Goal: Transaction & Acquisition: Purchase product/service

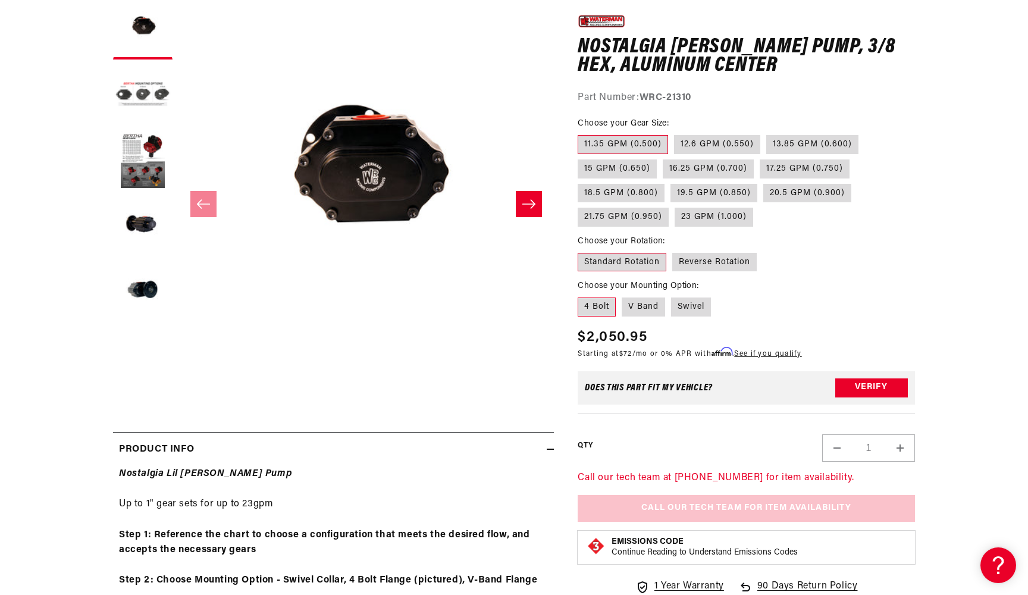
scroll to position [167, 0]
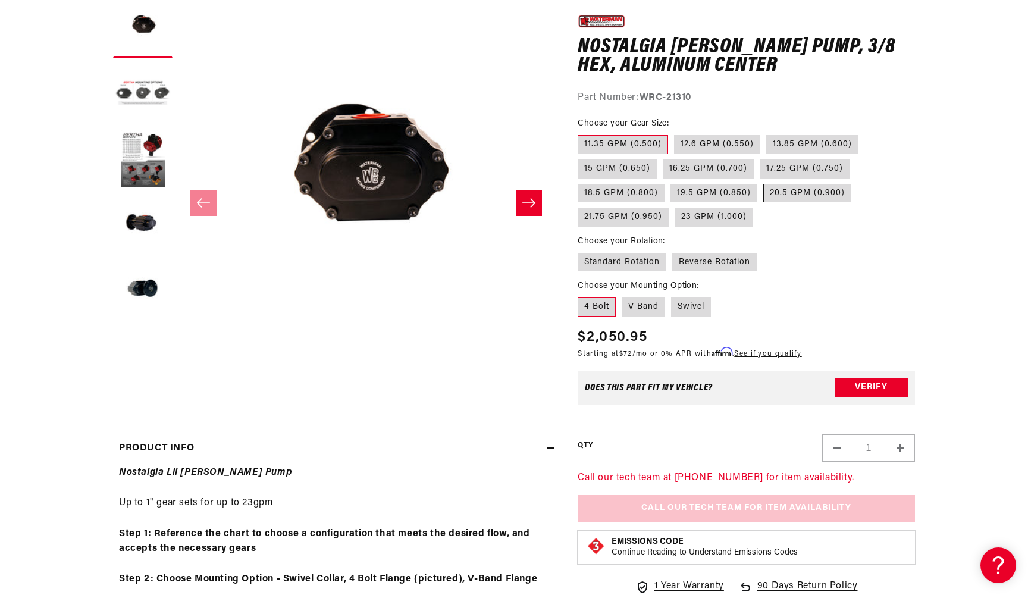
click at [777, 197] on label "20.5 GPM (0.900)" at bounding box center [807, 192] width 88 height 19
click at [764, 181] on input "20.5 GPM (0.900)" at bounding box center [763, 181] width 1 height 1
radio input "true"
click at [683, 305] on label "Swivel" at bounding box center [691, 306] width 40 height 19
click at [672, 296] on input "Swivel" at bounding box center [671, 295] width 1 height 1
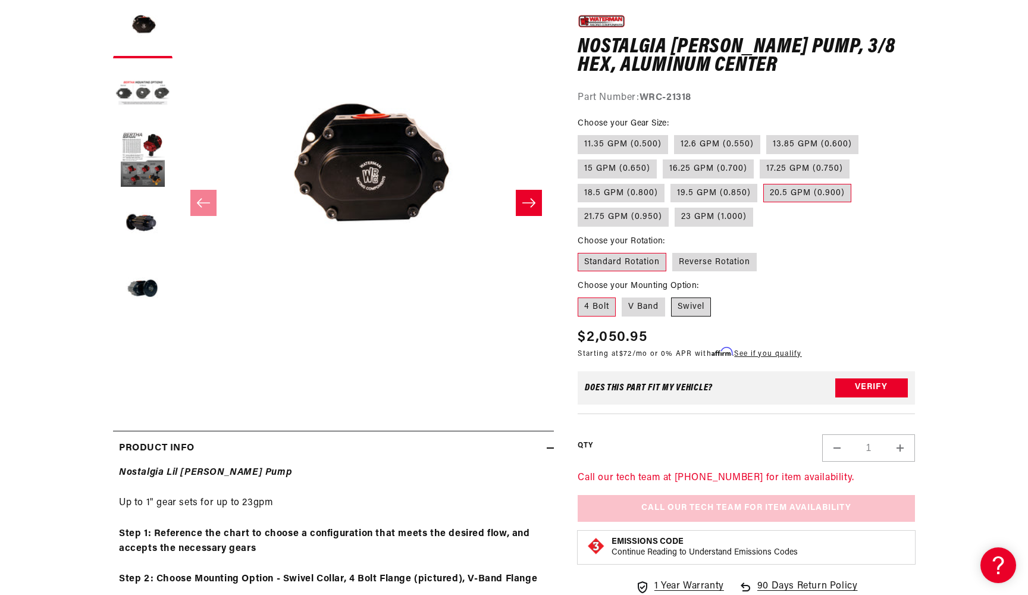
radio input "true"
click at [636, 309] on label "V Band" at bounding box center [643, 306] width 43 height 19
click at [622, 296] on input "V Band" at bounding box center [622, 295] width 1 height 1
radio input "true"
click at [606, 308] on label "4 Bolt" at bounding box center [597, 306] width 38 height 19
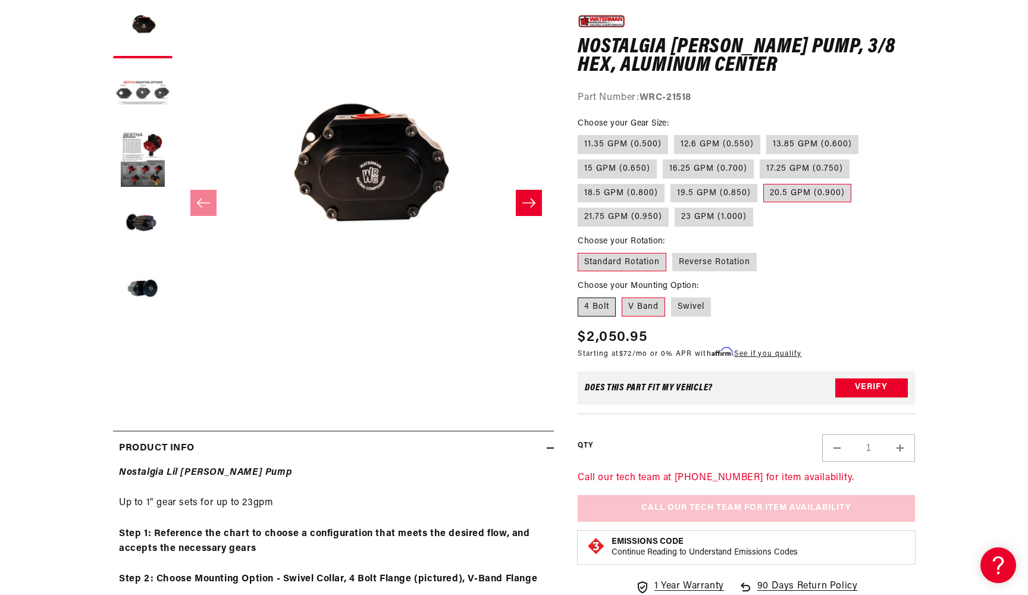
click at [581, 296] on input "4 Bolt" at bounding box center [581, 295] width 1 height 1
radio input "true"
